Goal: Task Accomplishment & Management: Manage account settings

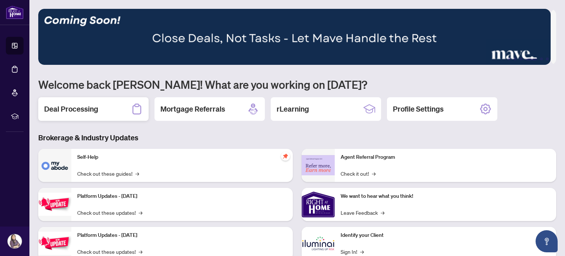
click at [87, 109] on h2 "Deal Processing" at bounding box center [71, 109] width 54 height 10
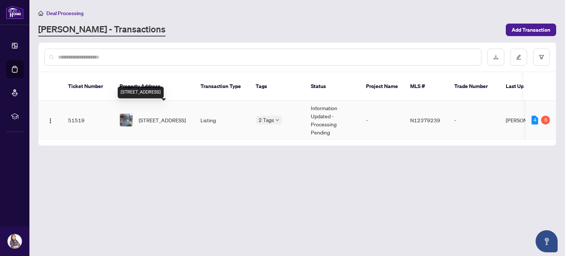
click at [174, 116] on span "[STREET_ADDRESS]" at bounding box center [162, 120] width 47 height 8
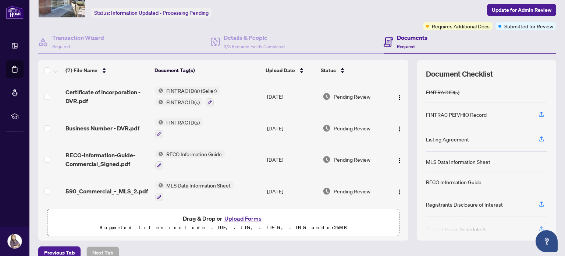
scroll to position [52, 0]
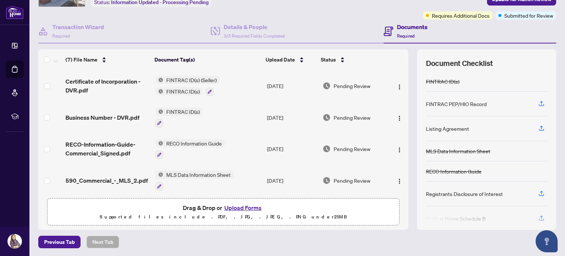
click at [236, 208] on button "Upload Forms" at bounding box center [243, 208] width 42 height 10
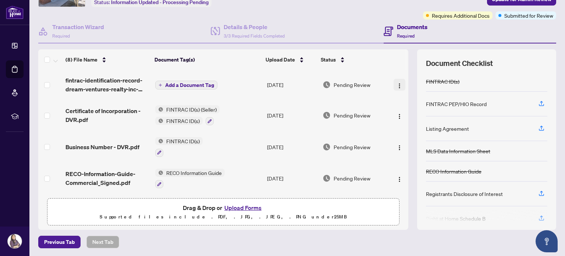
click at [397, 84] on img "button" at bounding box center [400, 86] width 6 height 6
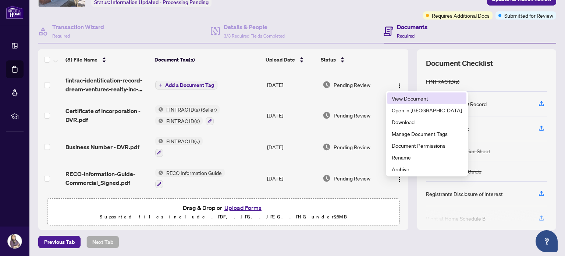
click at [397, 96] on span "View Document" at bounding box center [427, 98] width 70 height 8
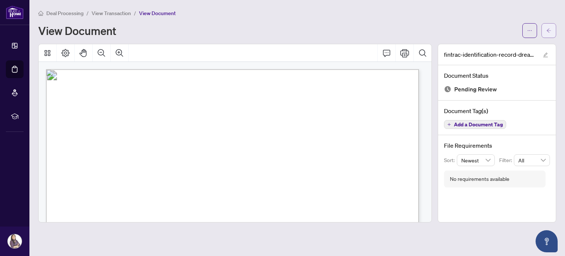
click at [549, 30] on icon "arrow-left" at bounding box center [549, 30] width 5 height 5
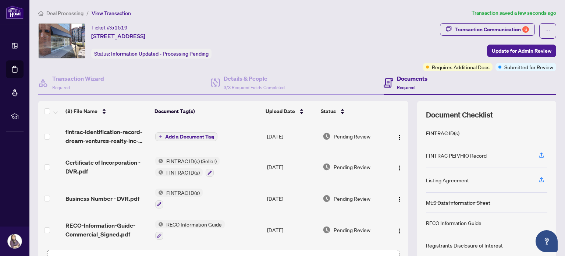
click at [166, 135] on span "Add a Document Tag" at bounding box center [189, 136] width 49 height 5
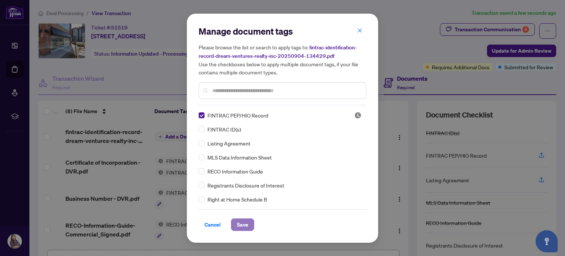
click at [240, 225] on span "Save" at bounding box center [242, 225] width 11 height 12
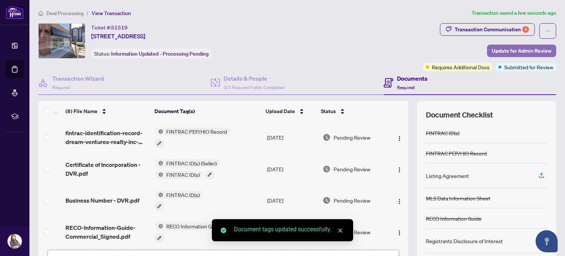
click at [511, 51] on span "Update for Admin Review" at bounding box center [522, 51] width 60 height 12
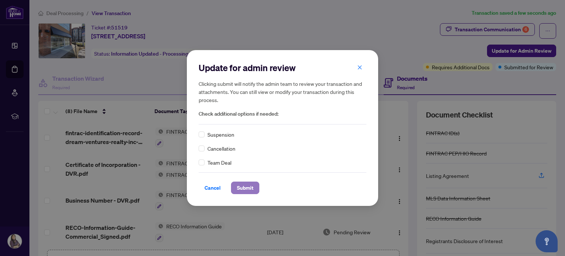
click at [249, 186] on span "Submit" at bounding box center [245, 188] width 17 height 12
